Goal: Task Accomplishment & Management: Use online tool/utility

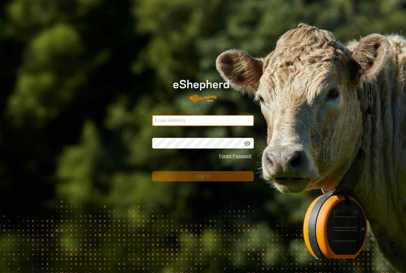
type input "[PERSON_NAME][EMAIL_ADDRESS][DOMAIN_NAME]"
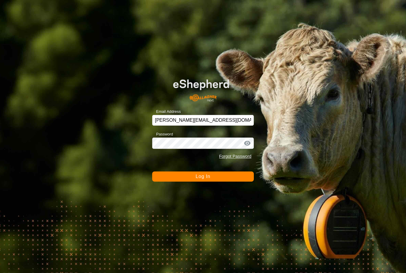
click at [246, 181] on button "Log In" at bounding box center [203, 176] width 102 height 10
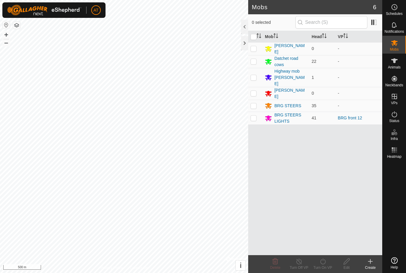
click at [242, 46] on div at bounding box center [244, 43] width 7 height 14
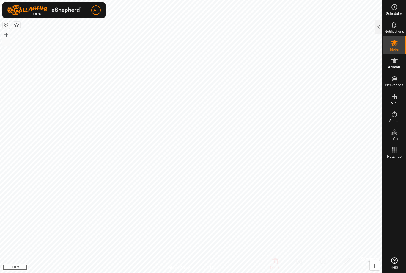
click at [380, 26] on div at bounding box center [378, 27] width 7 height 14
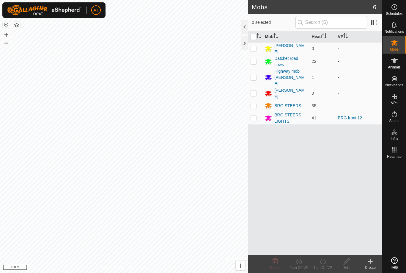
click at [250, 112] on td at bounding box center [255, 118] width 14 height 13
click at [256, 115] on p-checkbox at bounding box center [254, 117] width 6 height 5
click at [257, 114] on td at bounding box center [255, 118] width 14 height 13
checkbox input "true"
click at [325, 262] on icon at bounding box center [322, 261] width 7 height 7
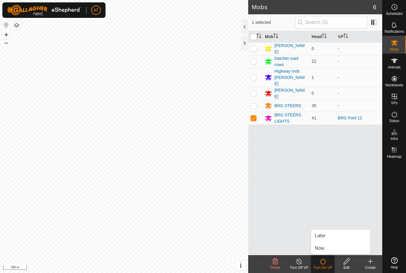
click at [326, 251] on link "Now" at bounding box center [340, 248] width 59 height 12
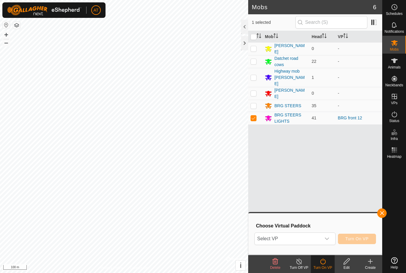
click at [300, 236] on span "Select VP" at bounding box center [288, 239] width 66 height 12
